Goal: Task Accomplishment & Management: Complete application form

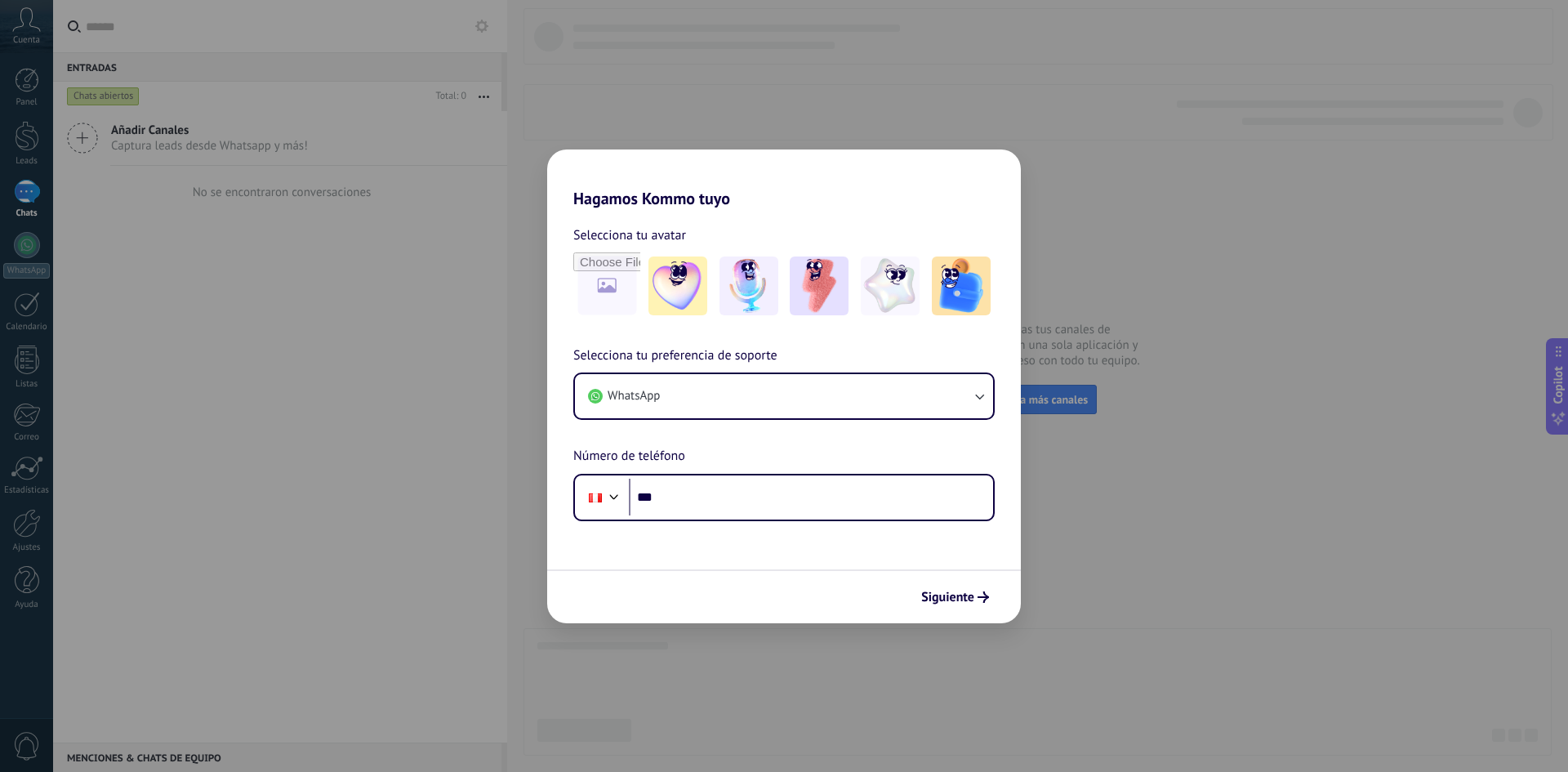
drag, startPoint x: 1120, startPoint y: 484, endPoint x: 1101, endPoint y: 469, distance: 24.2
click at [1120, 484] on div "Hagamos Kommo tuyo Selecciona tu avatar Selecciona tu preferencia de soporte Wh…" at bounding box center [784, 386] width 1568 height 772
click at [956, 375] on button "WhatsApp" at bounding box center [784, 396] width 418 height 44
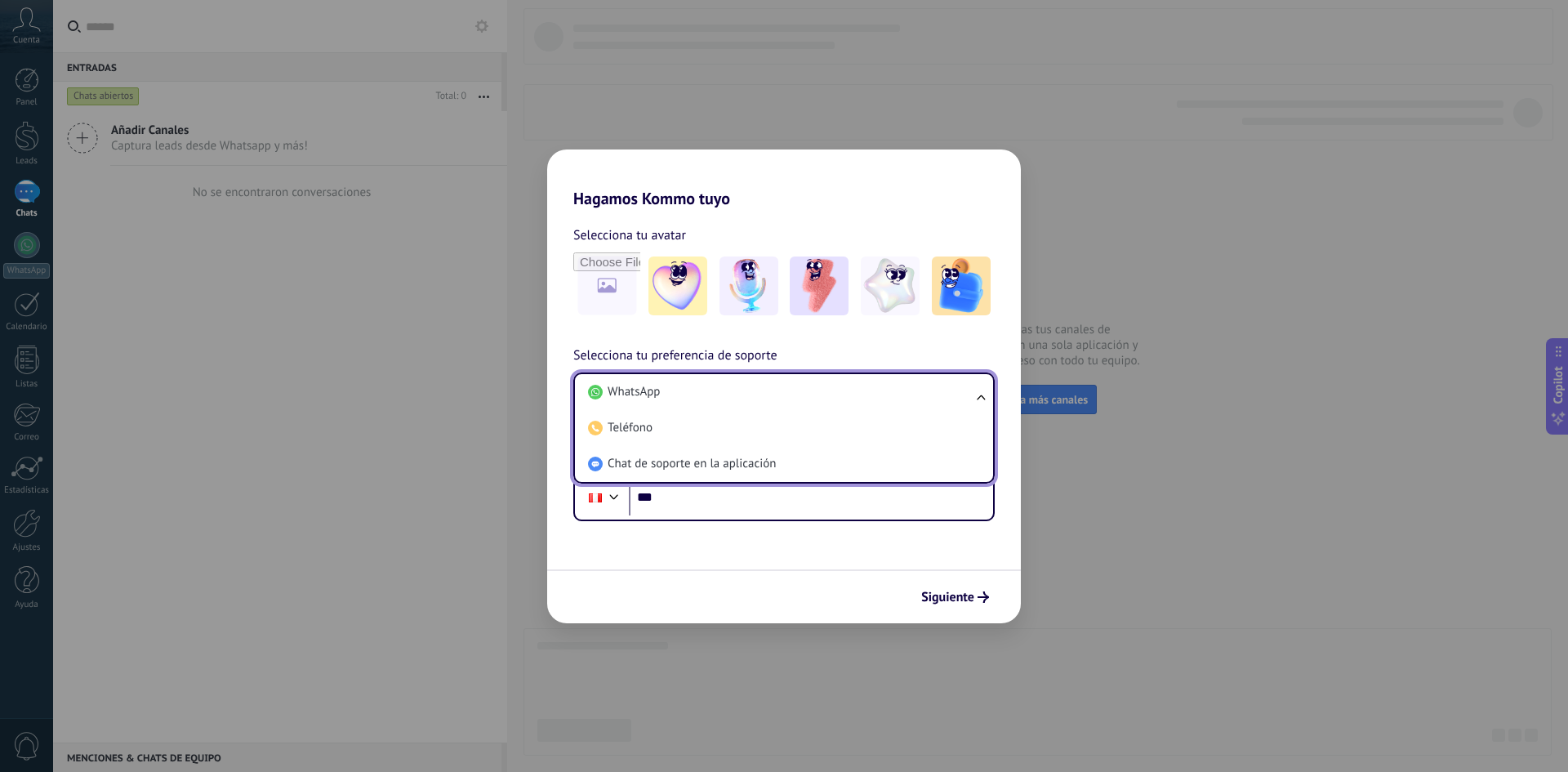
click at [1071, 523] on div "Hagamos Kommo tuyo Selecciona tu avatar Selecciona tu preferencia de soporte Wh…" at bounding box center [784, 386] width 1568 height 772
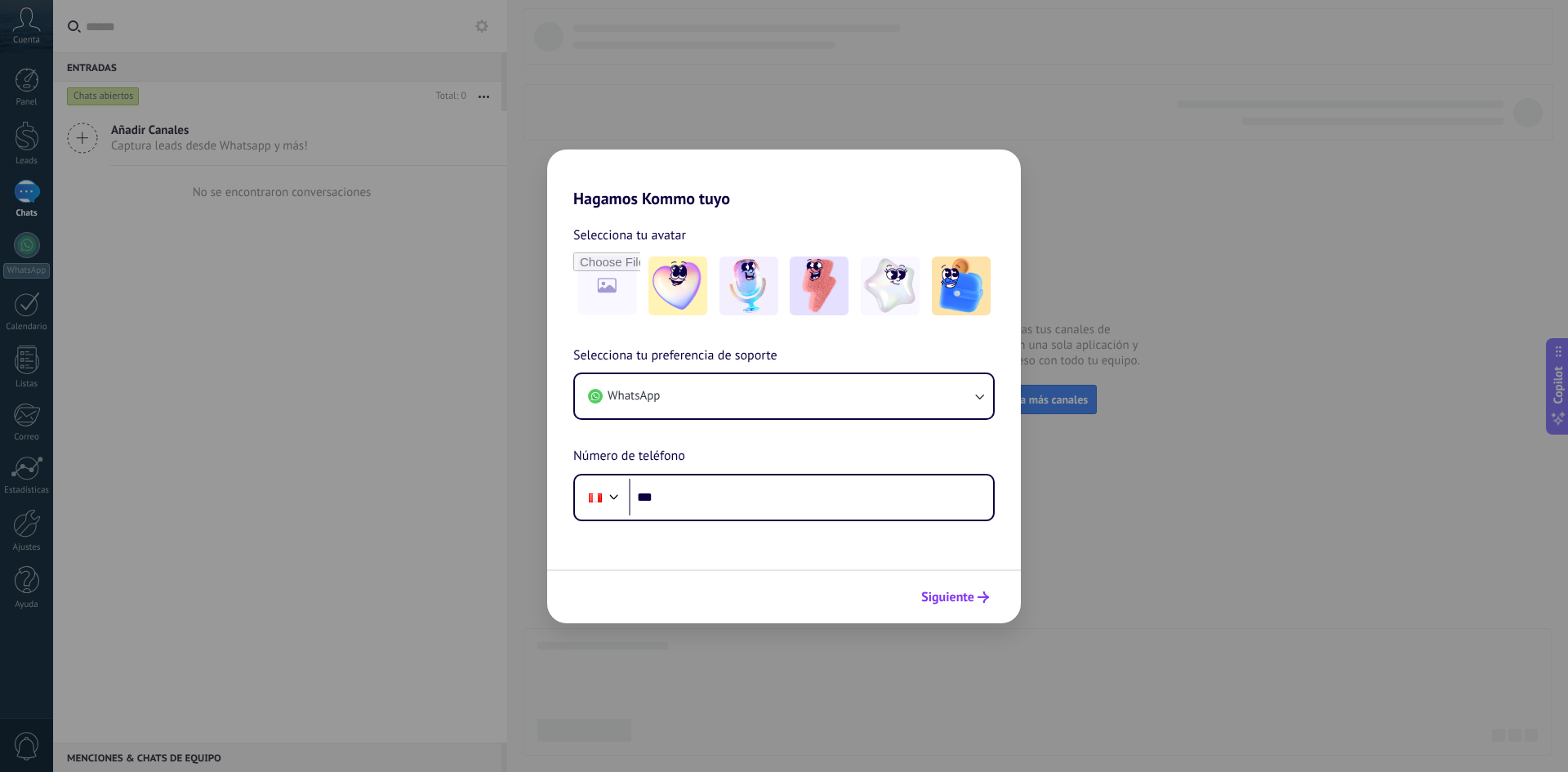
click at [976, 605] on button "Siguiente" at bounding box center [955, 597] width 82 height 28
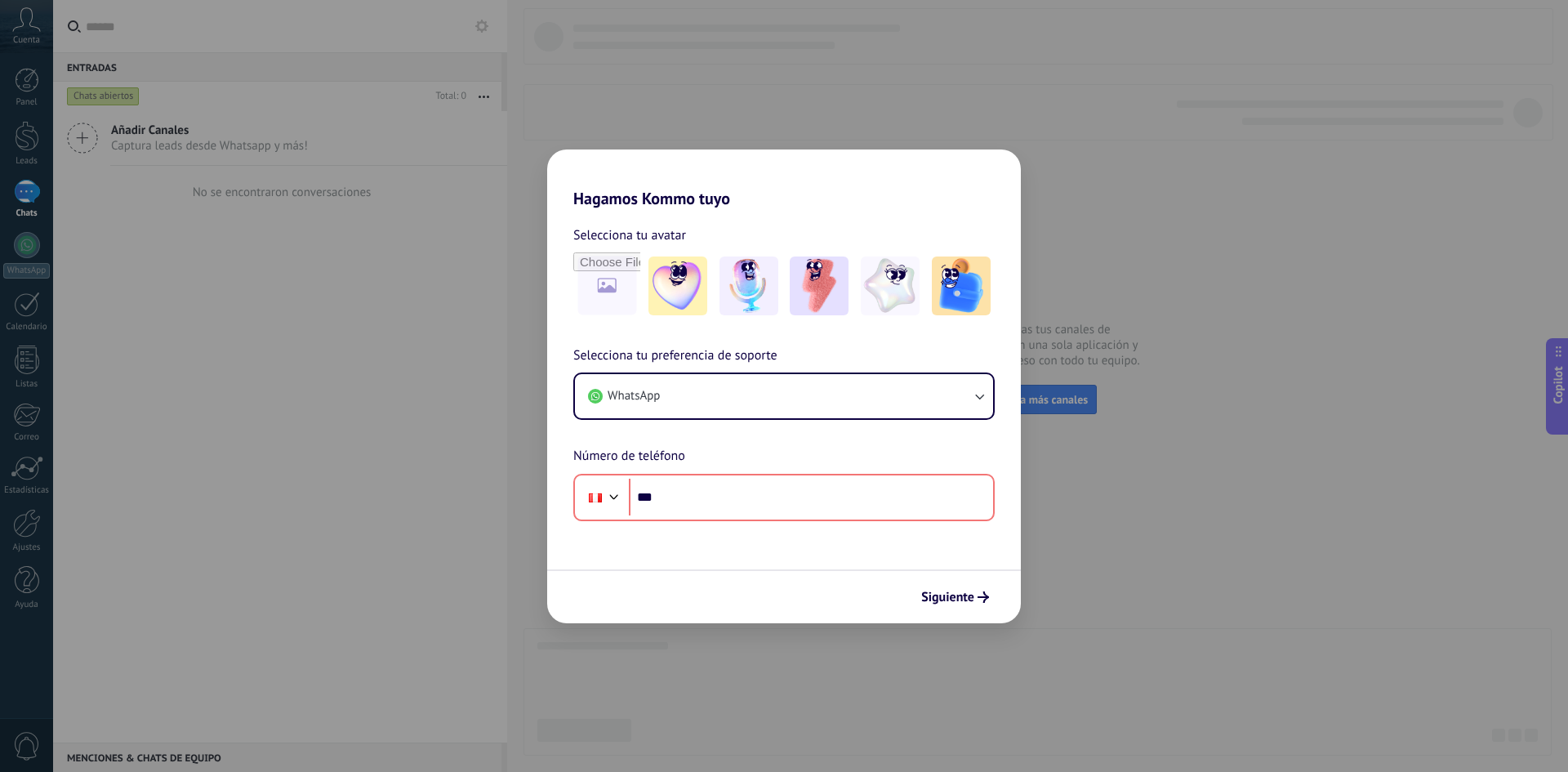
click at [325, 196] on div "Hagamos Kommo tuyo Selecciona tu avatar Selecciona tu preferencia de soporte Wh…" at bounding box center [784, 386] width 1568 height 772
click at [1120, 189] on div "Hagamos Kommo tuyo Selecciona tu avatar Selecciona tu preferencia de soporte Wh…" at bounding box center [784, 386] width 1568 height 772
click at [908, 651] on div "Hagamos Kommo tuyo Selecciona tu avatar Selecciona tu preferencia de soporte Wh…" at bounding box center [784, 386] width 1568 height 772
click at [725, 677] on div "Hagamos Kommo tuyo Selecciona tu avatar Selecciona tu preferencia de soporte Wh…" at bounding box center [784, 386] width 1568 height 772
click at [1021, 143] on div "Hagamos Kommo tuyo Selecciona tu avatar Selecciona tu preferencia de soporte Wh…" at bounding box center [784, 386] width 1568 height 772
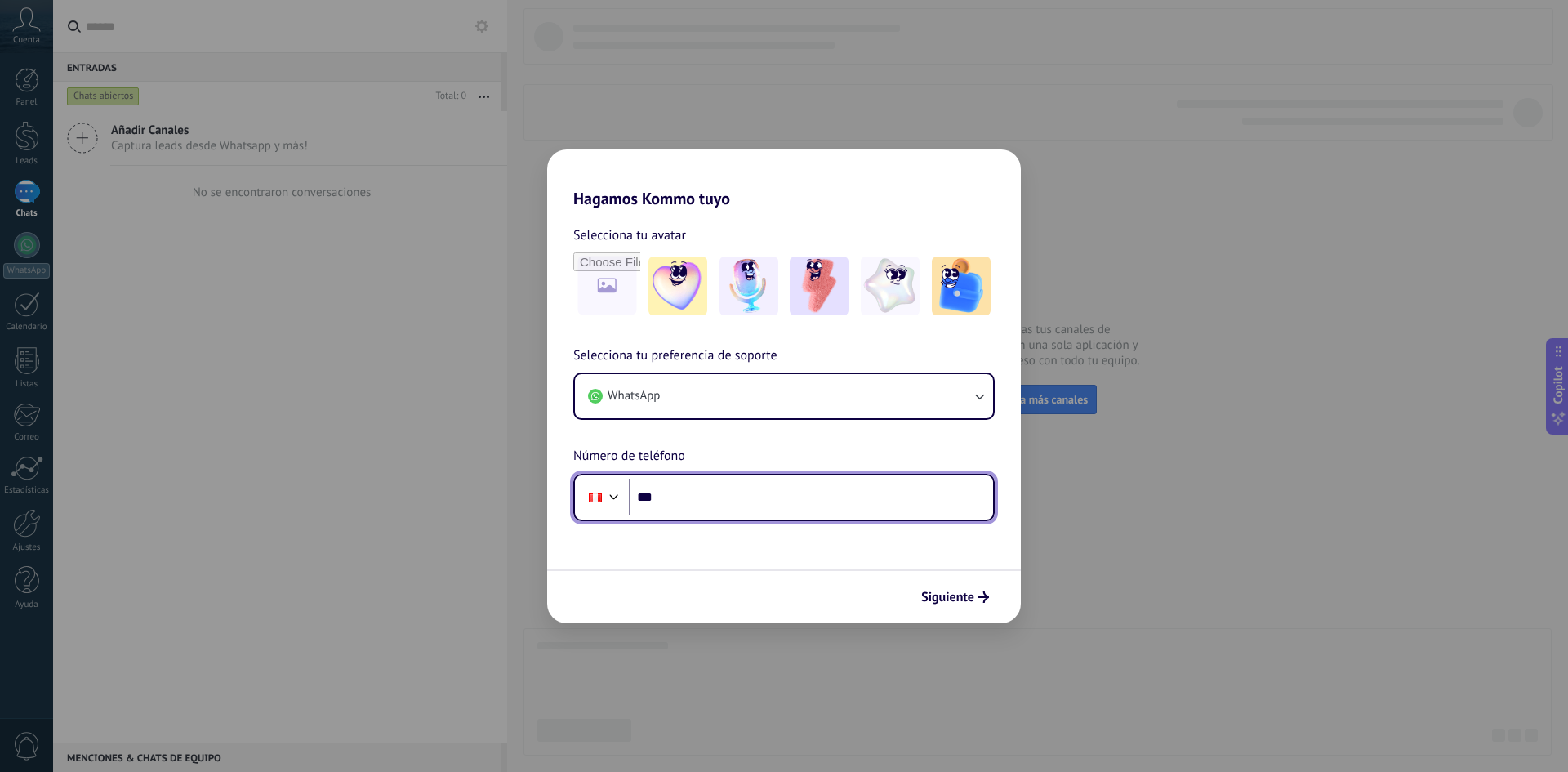
click at [722, 491] on input "***" at bounding box center [810, 497] width 365 height 38
click at [754, 508] on input "***" at bounding box center [810, 497] width 365 height 38
type input "**********"
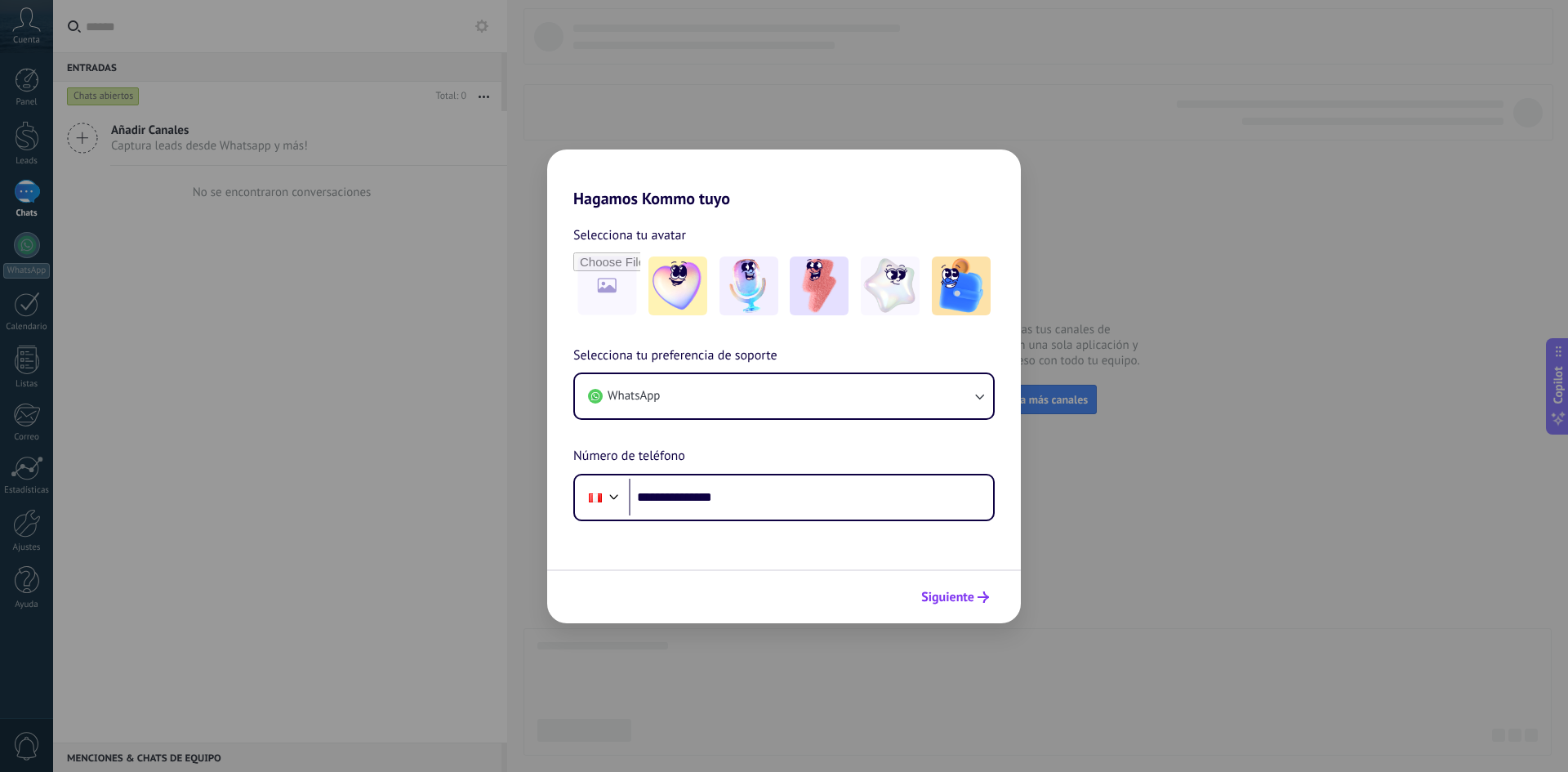
click at [953, 593] on span "Siguiente" at bounding box center [947, 597] width 53 height 12
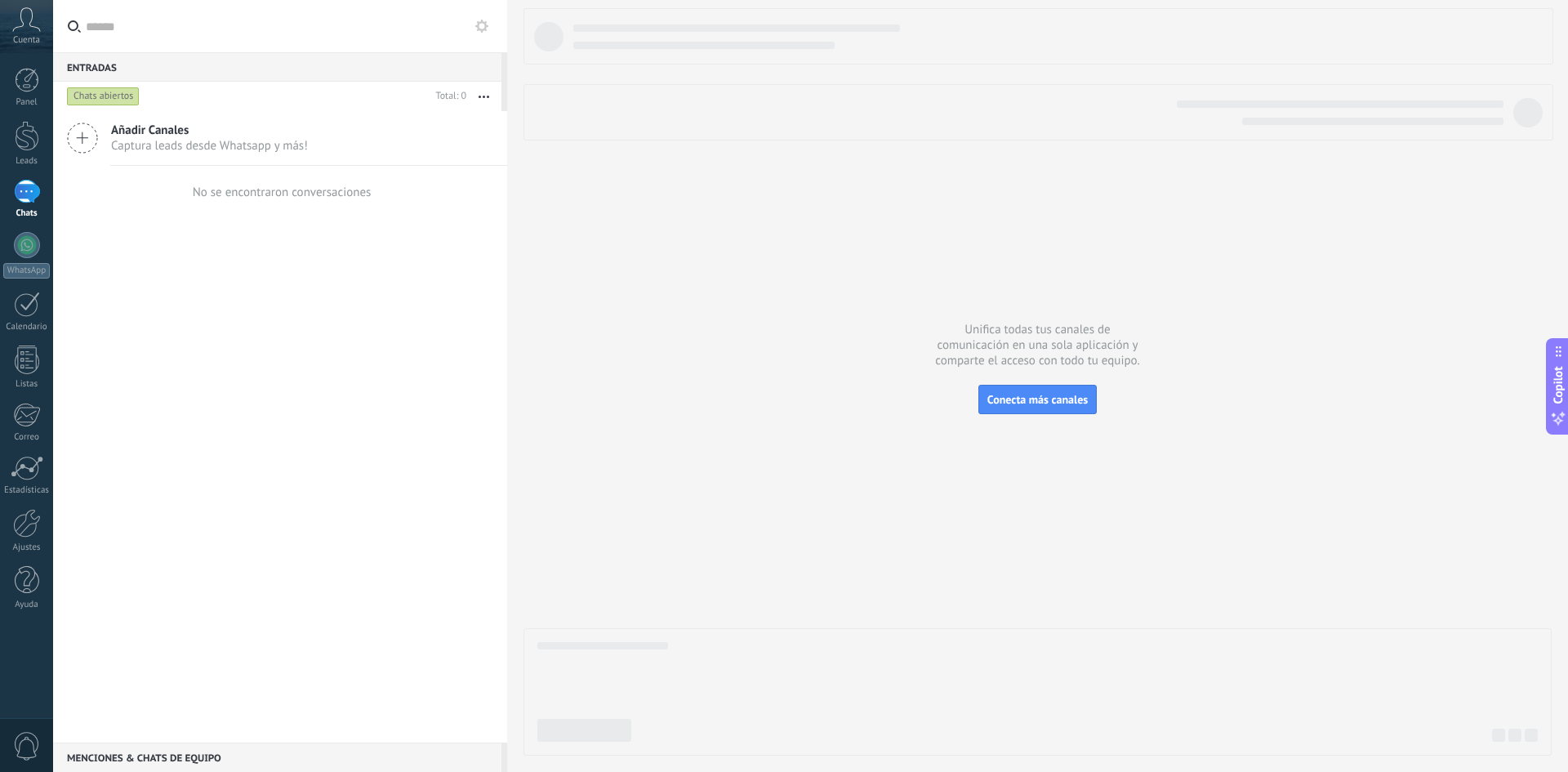
click at [19, 191] on div at bounding box center [27, 191] width 26 height 23
click at [20, 25] on icon at bounding box center [27, 19] width 28 height 24
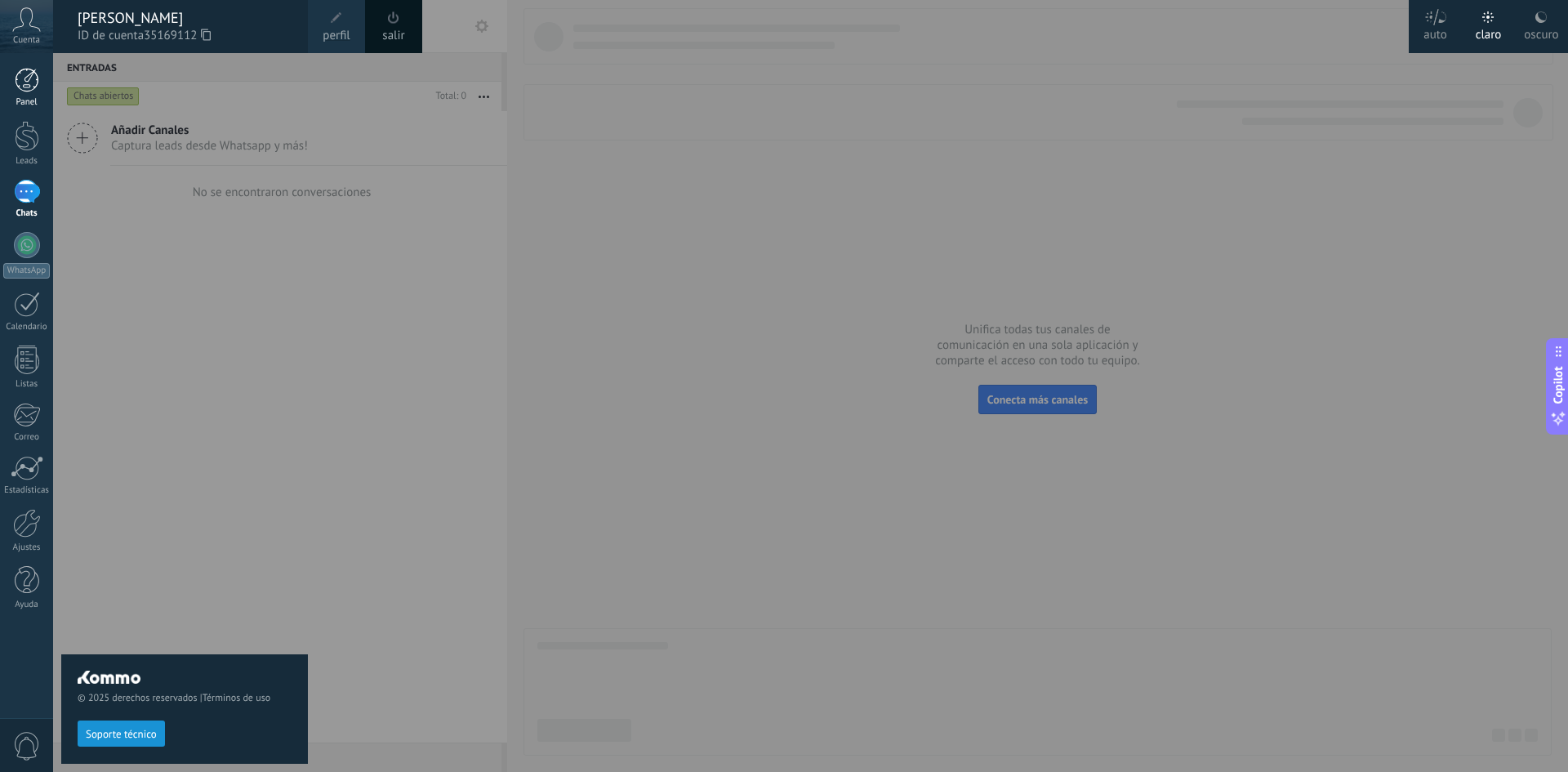
click at [30, 79] on div at bounding box center [27, 80] width 24 height 24
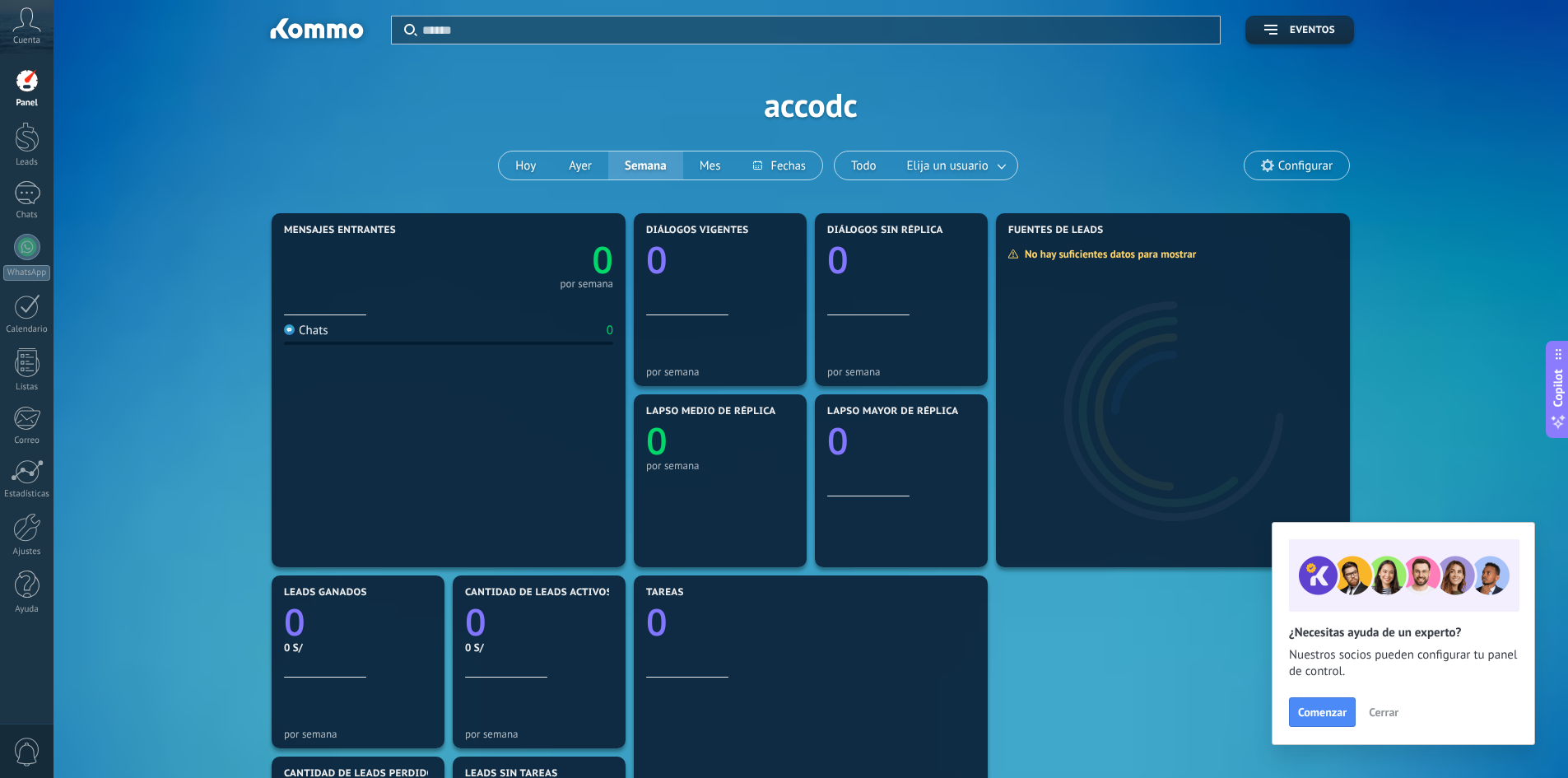
click at [1388, 718] on span "Cerrar" at bounding box center [1383, 712] width 30 height 12
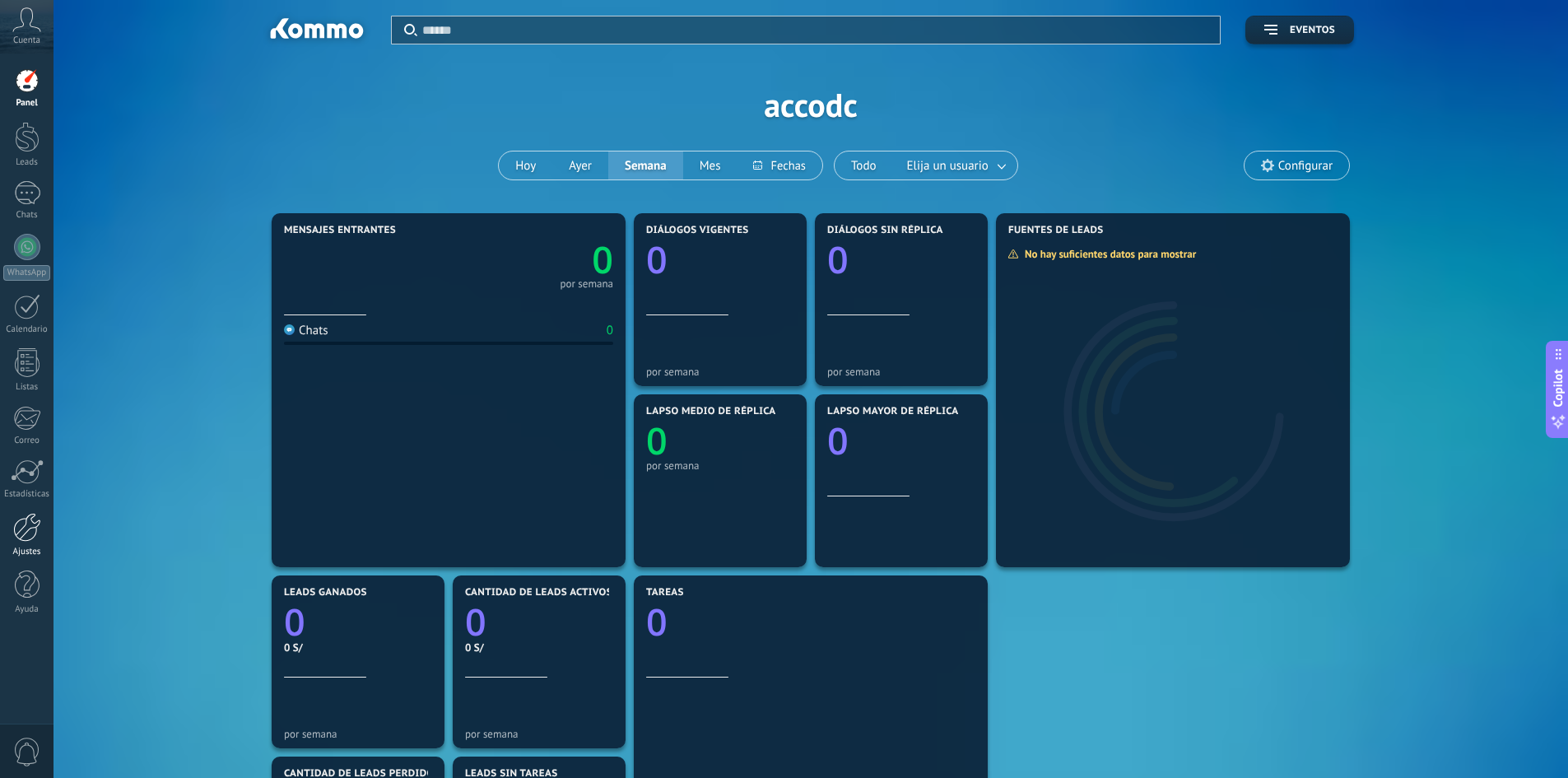
click at [35, 525] on div at bounding box center [27, 527] width 28 height 29
